Goal: Task Accomplishment & Management: Manage account settings

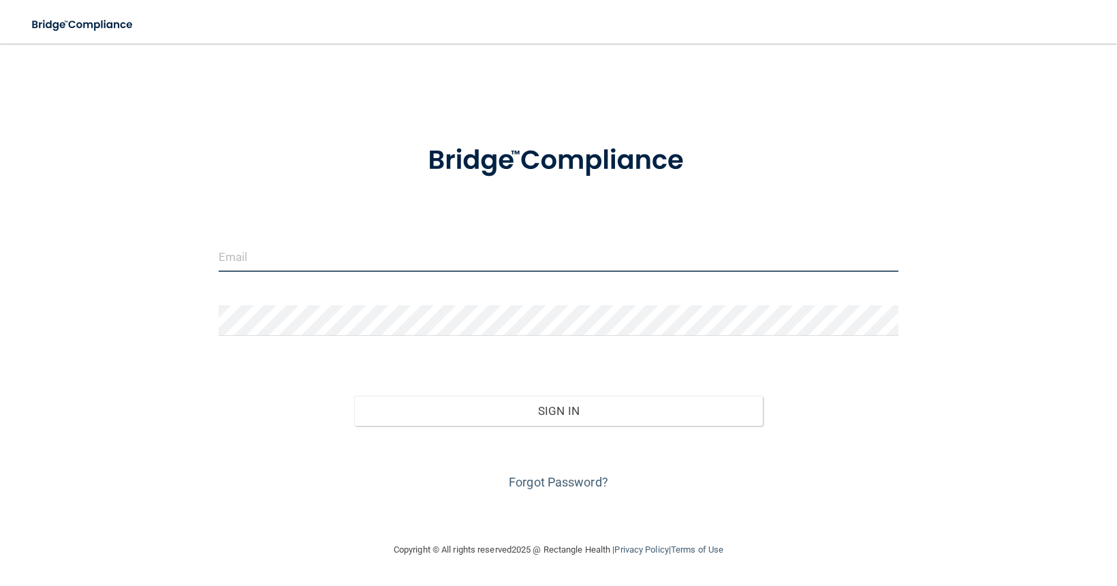
click at [450, 256] on input "email" at bounding box center [559, 256] width 680 height 31
type input "[PERSON_NAME][EMAIL_ADDRESS][DOMAIN_NAME]"
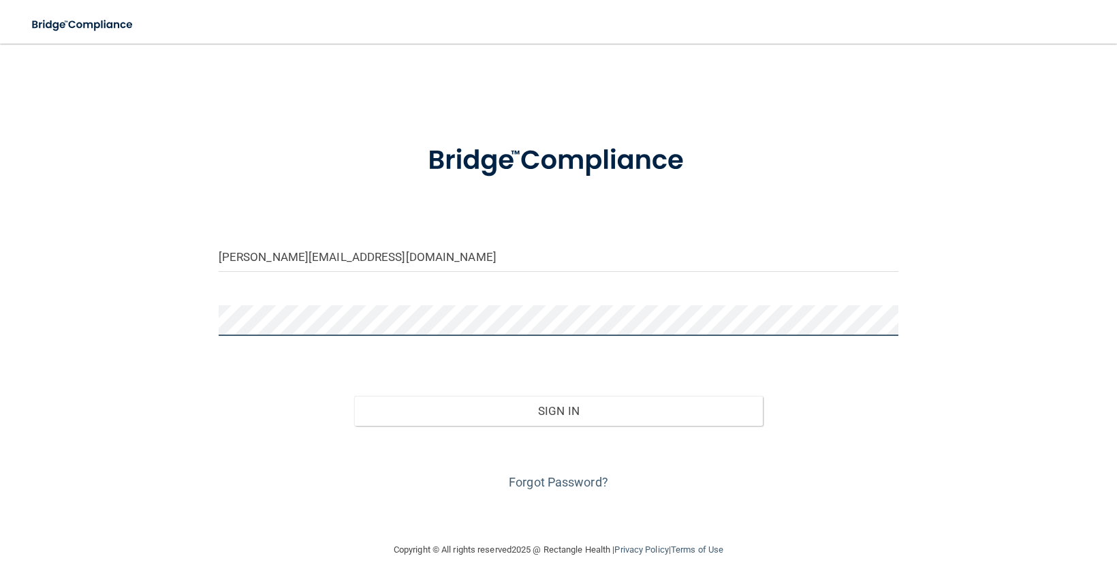
click at [354, 396] on button "Sign In" at bounding box center [558, 411] width 408 height 30
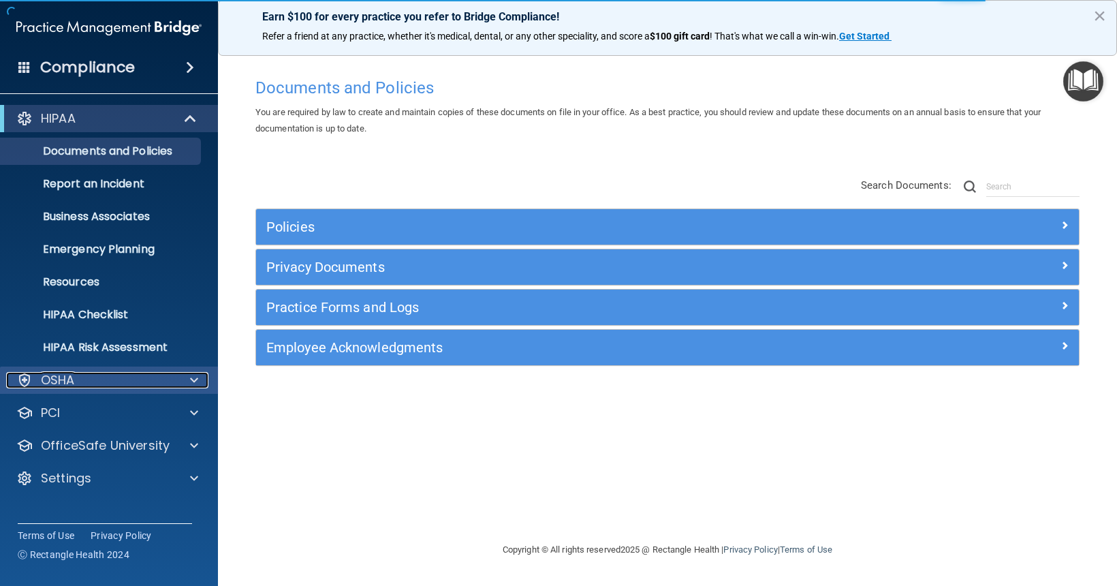
click at [191, 380] on span at bounding box center [194, 380] width 8 height 16
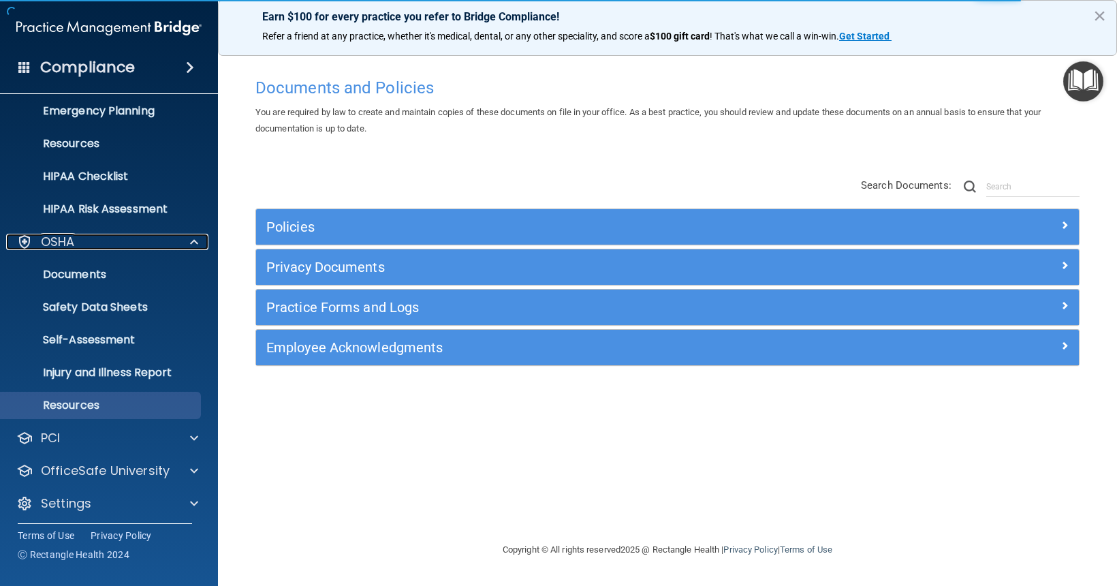
scroll to position [143, 0]
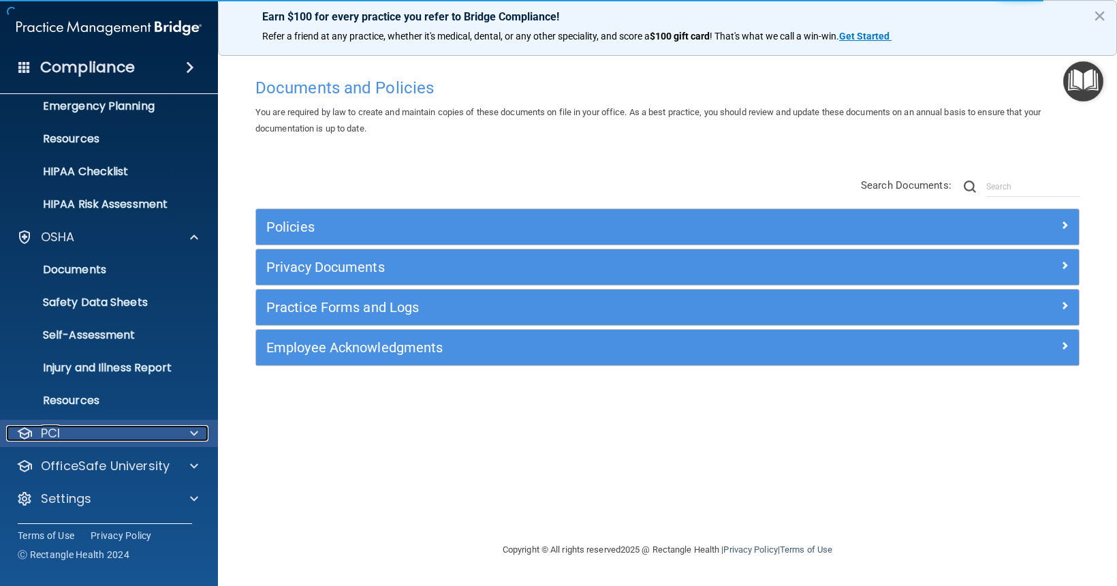
click at [195, 430] on span at bounding box center [194, 433] width 8 height 16
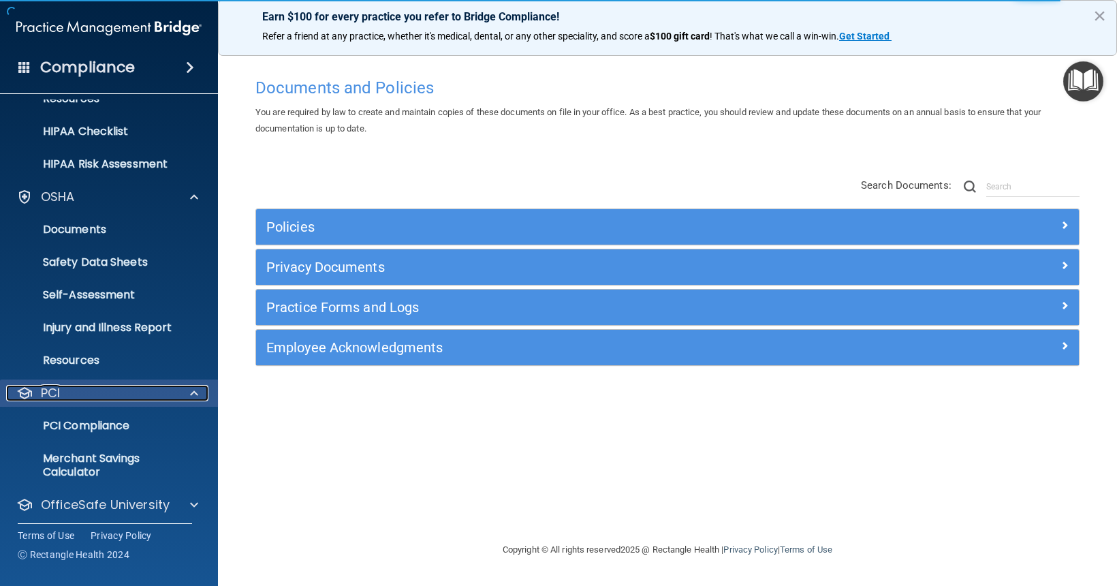
scroll to position [222, 0]
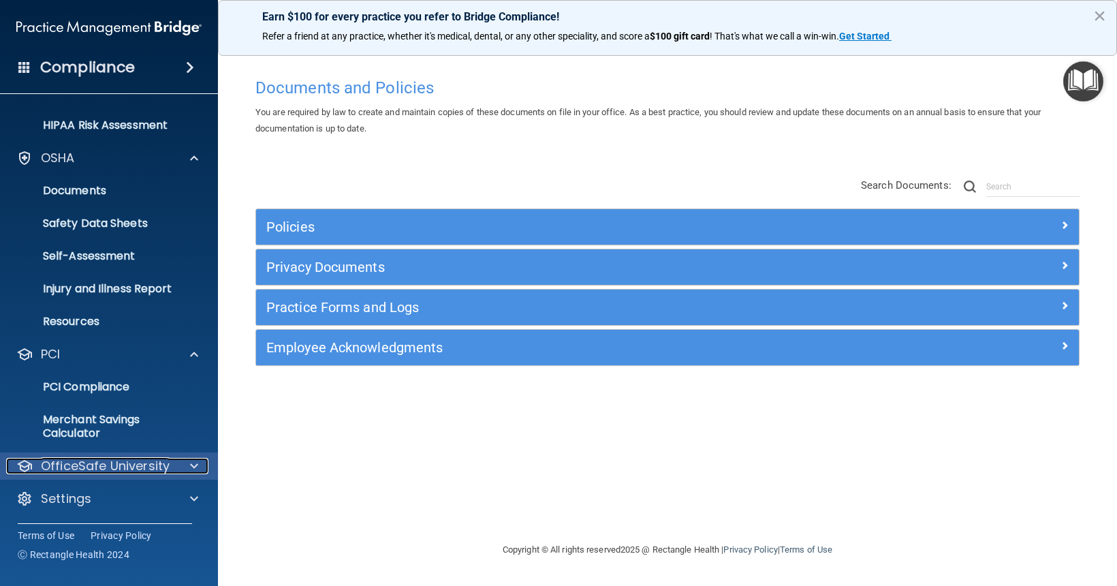
click at [187, 469] on div at bounding box center [192, 466] width 34 height 16
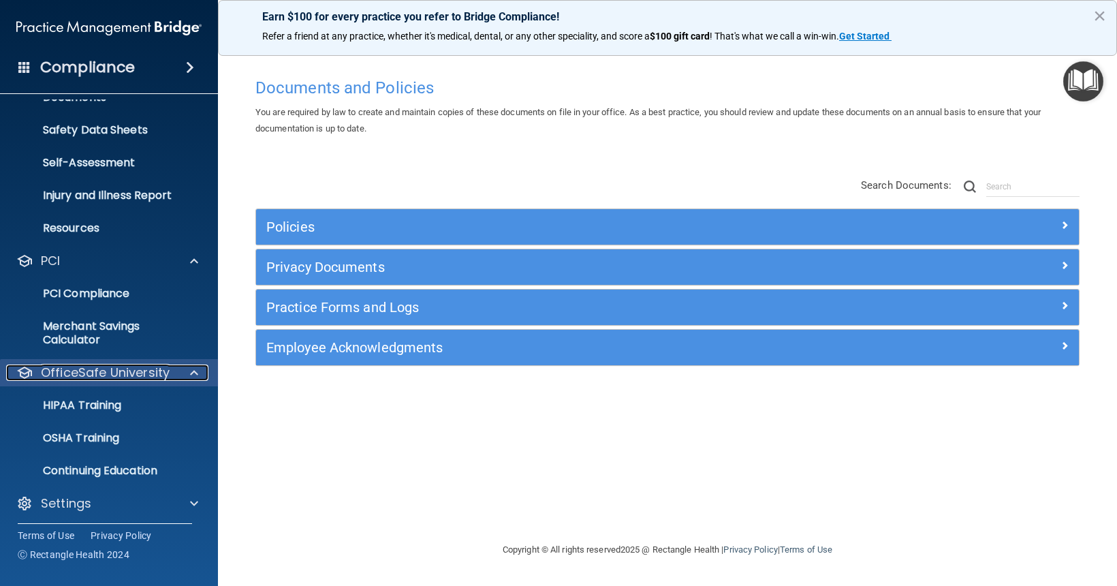
scroll to position [320, 0]
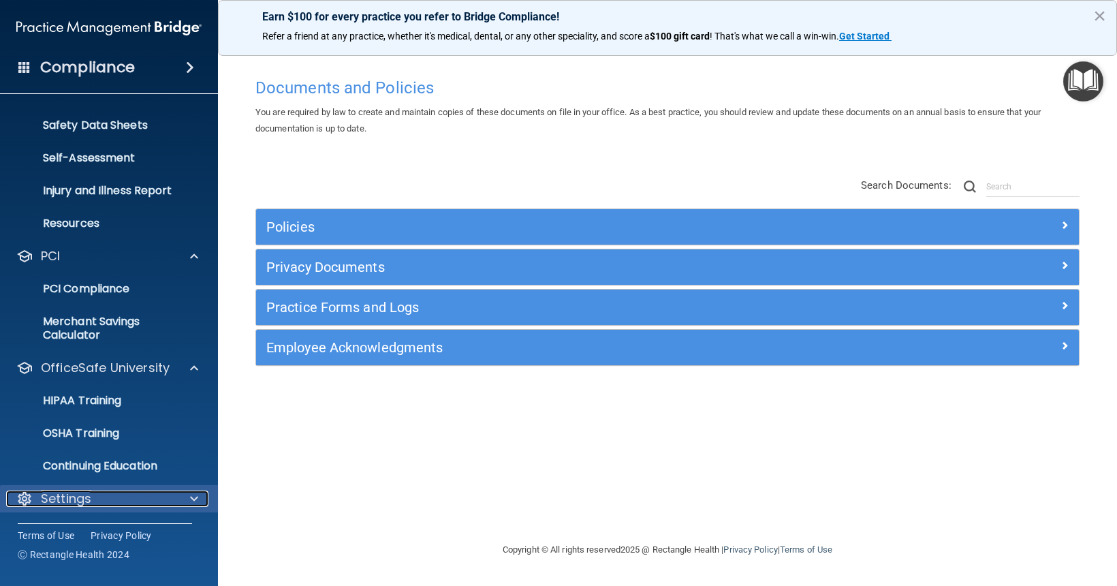
drag, startPoint x: 201, startPoint y: 497, endPoint x: 178, endPoint y: 408, distance: 92.2
click at [200, 497] on div at bounding box center [192, 498] width 34 height 16
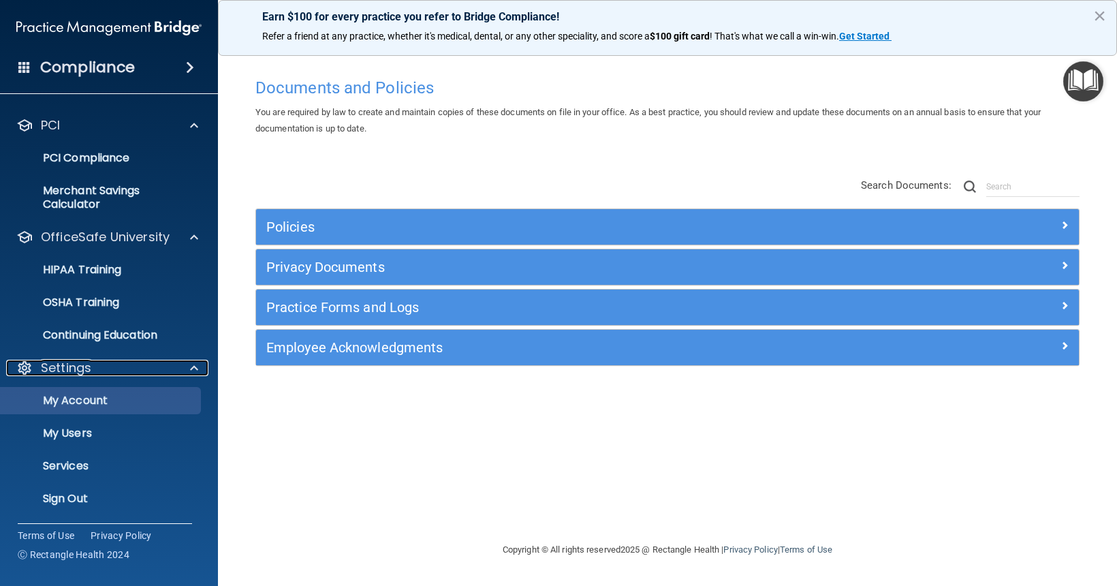
scroll to position [0, 0]
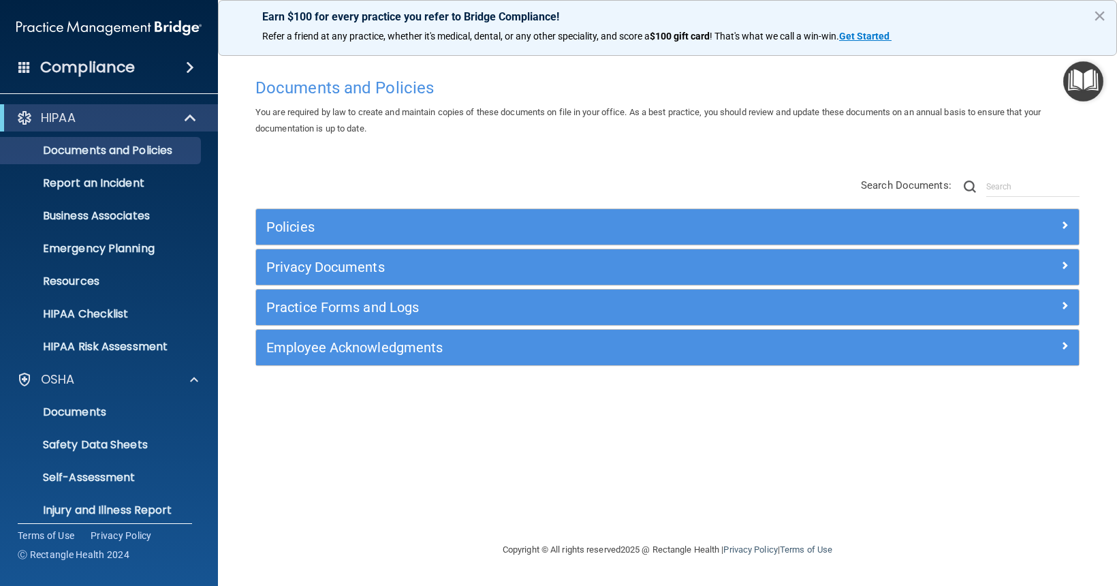
click at [189, 71] on span at bounding box center [190, 67] width 8 height 16
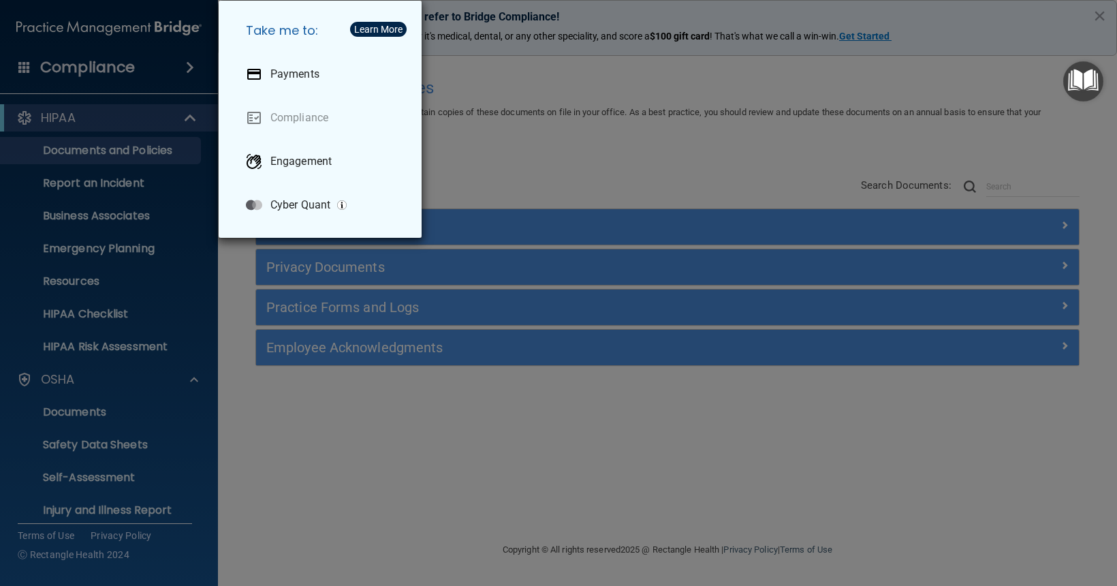
click at [175, 260] on div "Take me to: Payments Compliance Engagement Cyber Quant" at bounding box center [558, 293] width 1117 height 586
